Goal: Navigation & Orientation: Find specific page/section

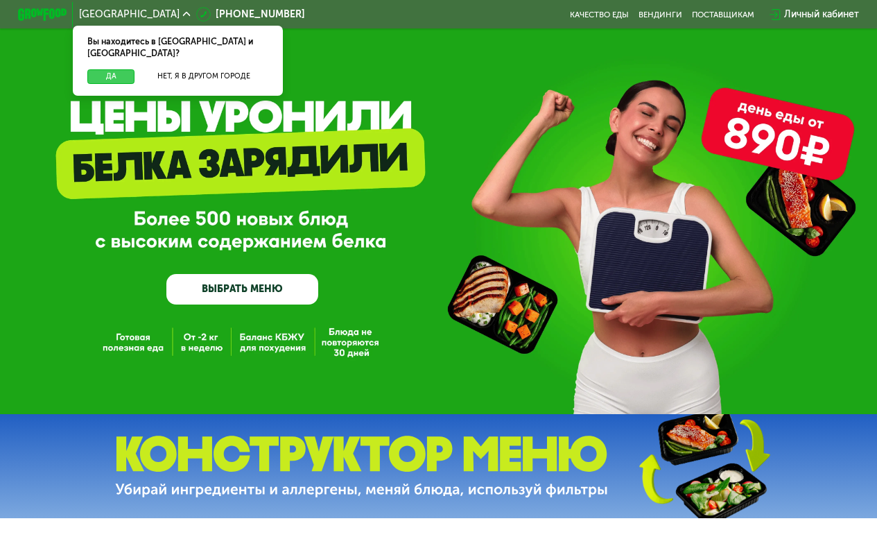
click at [107, 69] on button "Да" at bounding box center [110, 76] width 47 height 15
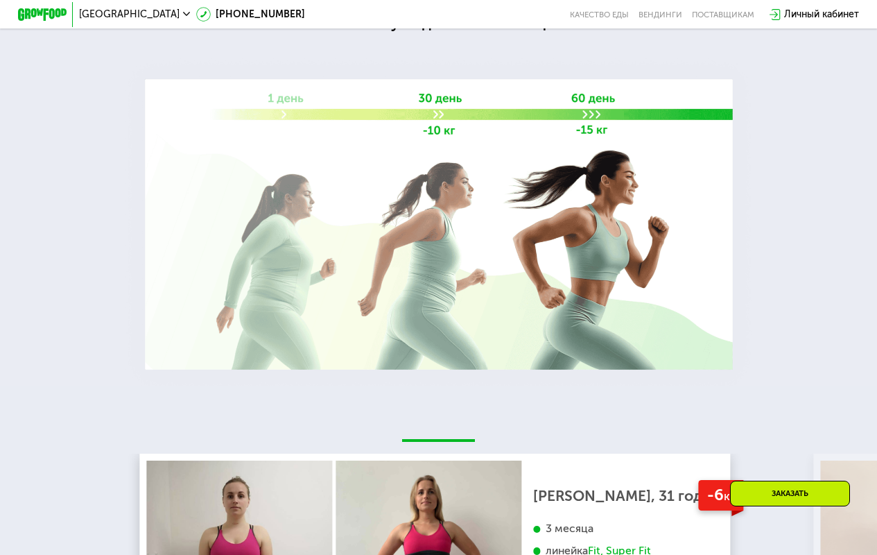
scroll to position [1578, 0]
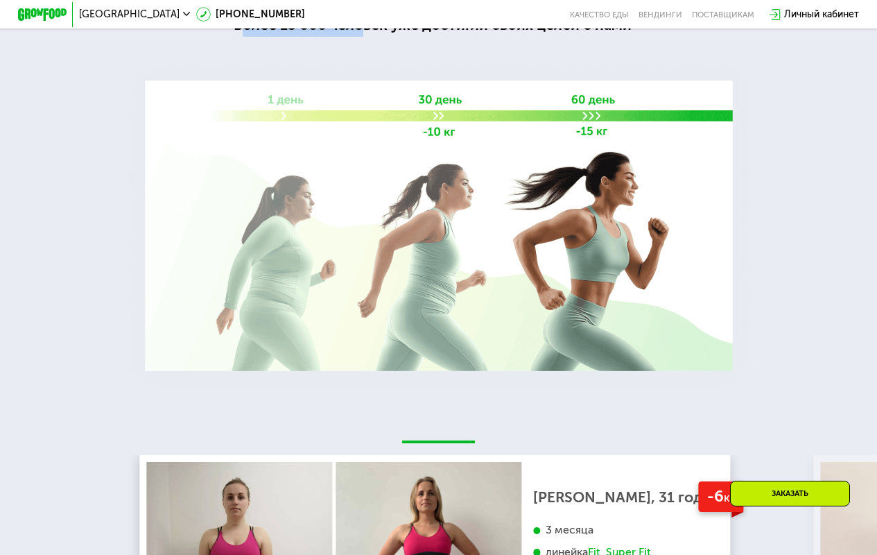
drag, startPoint x: 244, startPoint y: 146, endPoint x: 366, endPoint y: 142, distance: 122.1
click at [366, 37] on div "Более 15 000 человек уже достигли своих целей с нами" at bounding box center [438, 25] width 409 height 23
click at [310, 37] on div "Более 15 000 человек уже достигли своих целей с нами" at bounding box center [438, 25] width 409 height 23
drag, startPoint x: 237, startPoint y: 146, endPoint x: 631, endPoint y: 152, distance: 393.8
click at [631, 37] on div "Более 15 000 человек уже достигли своих целей с нами" at bounding box center [438, 25] width 409 height 23
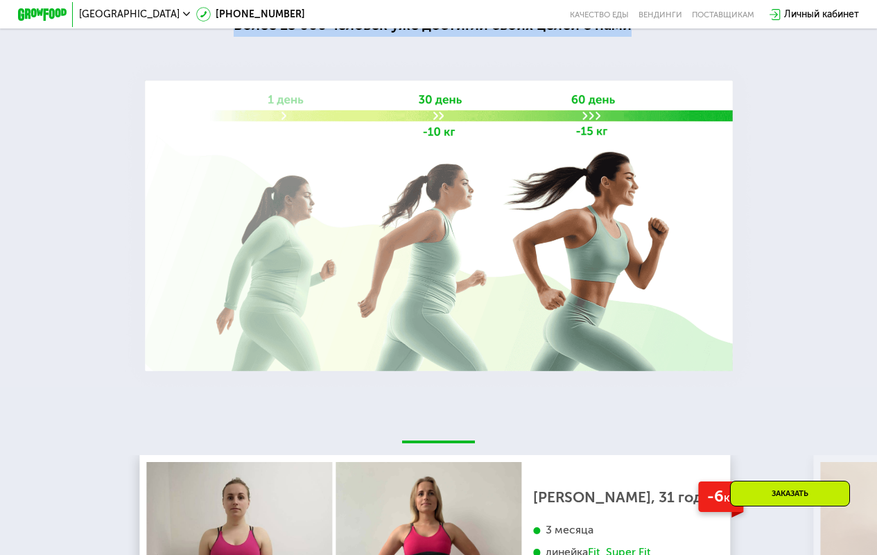
click at [609, 37] on div "Более 15 000 человек уже достигли своих целей с нами" at bounding box center [438, 25] width 409 height 23
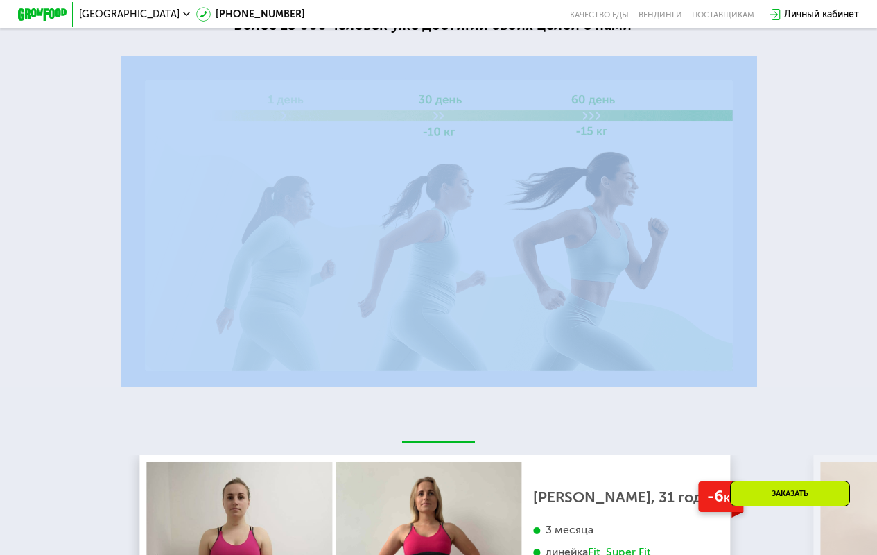
drag, startPoint x: 236, startPoint y: 146, endPoint x: 647, endPoint y: 148, distance: 411.1
click at [647, 148] on div "Grow Food — про реальный результат Grow Food — про реальный результат Более 15 …" at bounding box center [438, 160] width 877 height 453
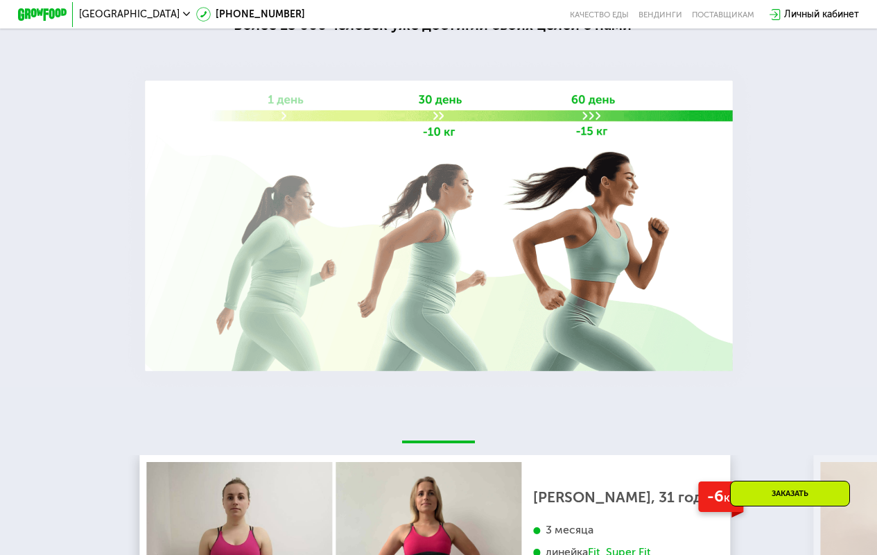
click at [610, 37] on div "Более 15 000 человек уже достигли своих целей с нами" at bounding box center [438, 25] width 409 height 23
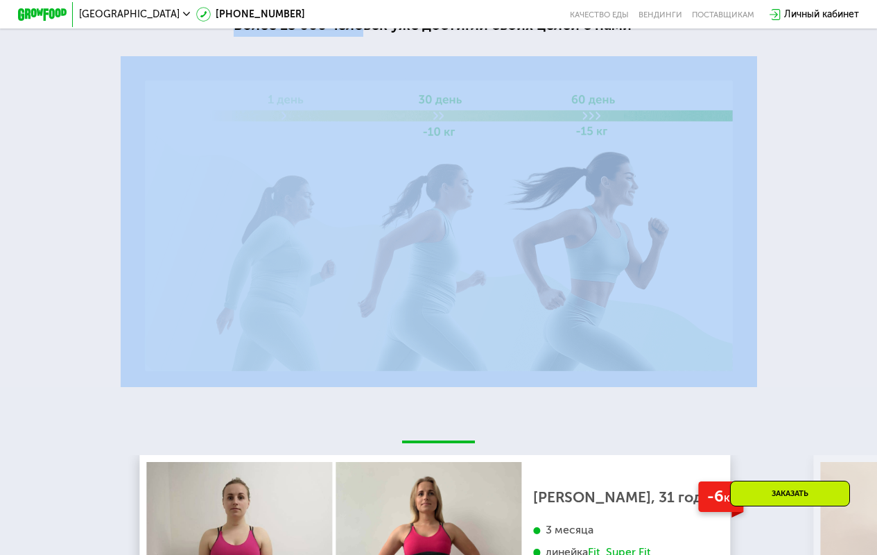
drag, startPoint x: 645, startPoint y: 146, endPoint x: 363, endPoint y: 148, distance: 282.2
click at [363, 148] on div "Grow Food — про реальный результат Grow Food — про реальный результат Более 15 …" at bounding box center [438, 160] width 877 height 453
click at [273, 37] on div "Более 15 000 человек уже достигли своих целей с нами" at bounding box center [438, 25] width 409 height 23
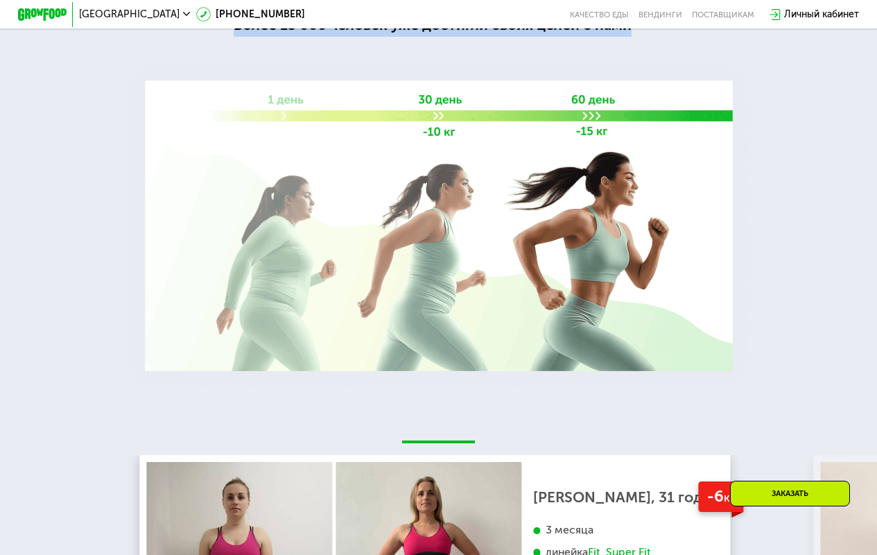
drag, startPoint x: 234, startPoint y: 148, endPoint x: 628, endPoint y: 148, distance: 394.4
click at [628, 37] on div "Более 15 000 человек уже достигли своих целей с нами" at bounding box center [438, 25] width 409 height 23
click at [607, 37] on div "Более 15 000 человек уже достигли своих целей с нами" at bounding box center [438, 25] width 409 height 23
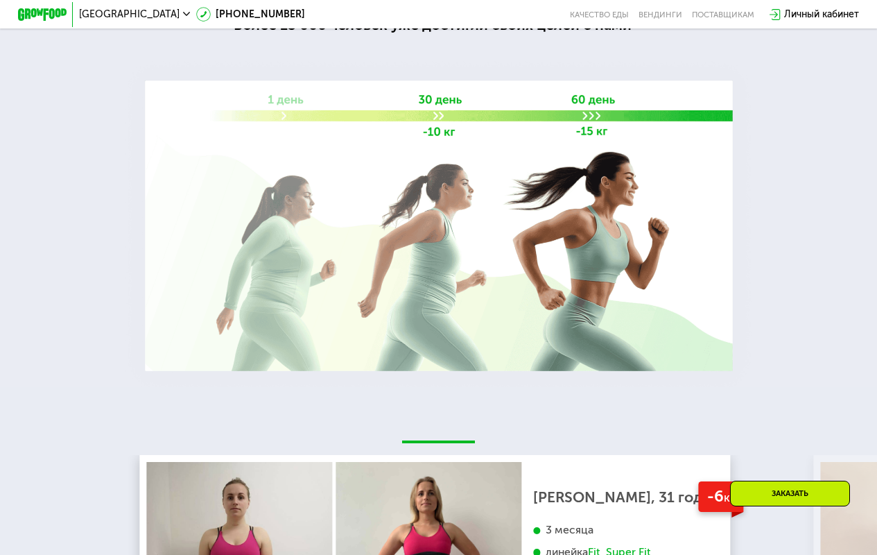
click at [308, 37] on div "Более 15 000 человек уже достигли своих целей с нами" at bounding box center [438, 25] width 409 height 23
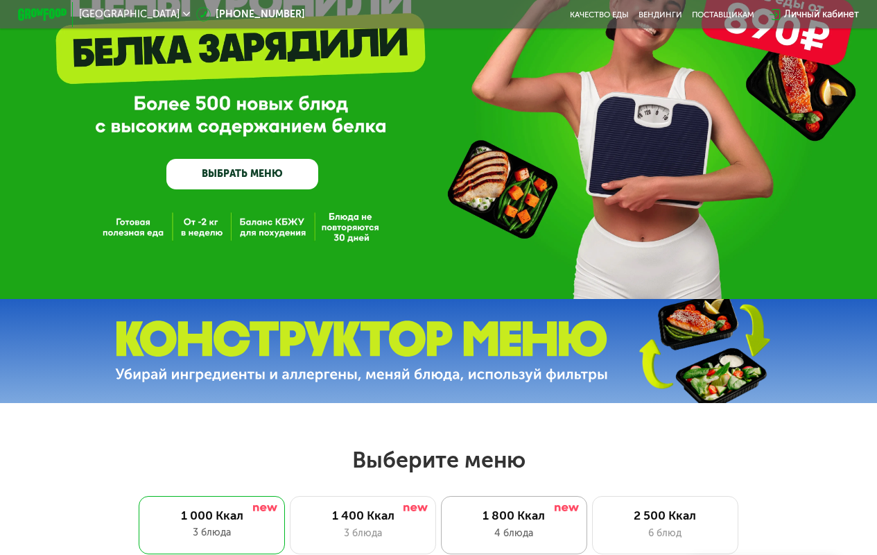
scroll to position [0, 0]
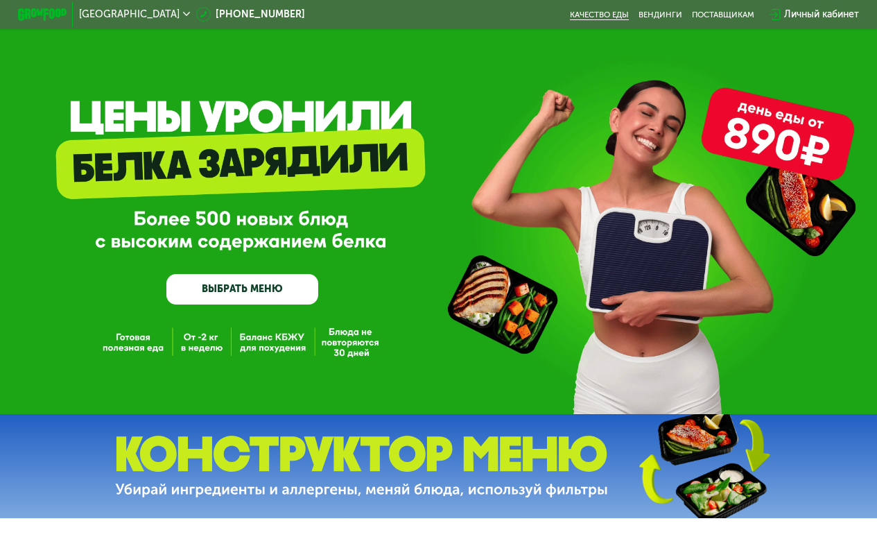
click at [584, 12] on link "Качество еды" at bounding box center [599, 15] width 59 height 10
